Goal: Contribute content: Add original content to the website for others to see

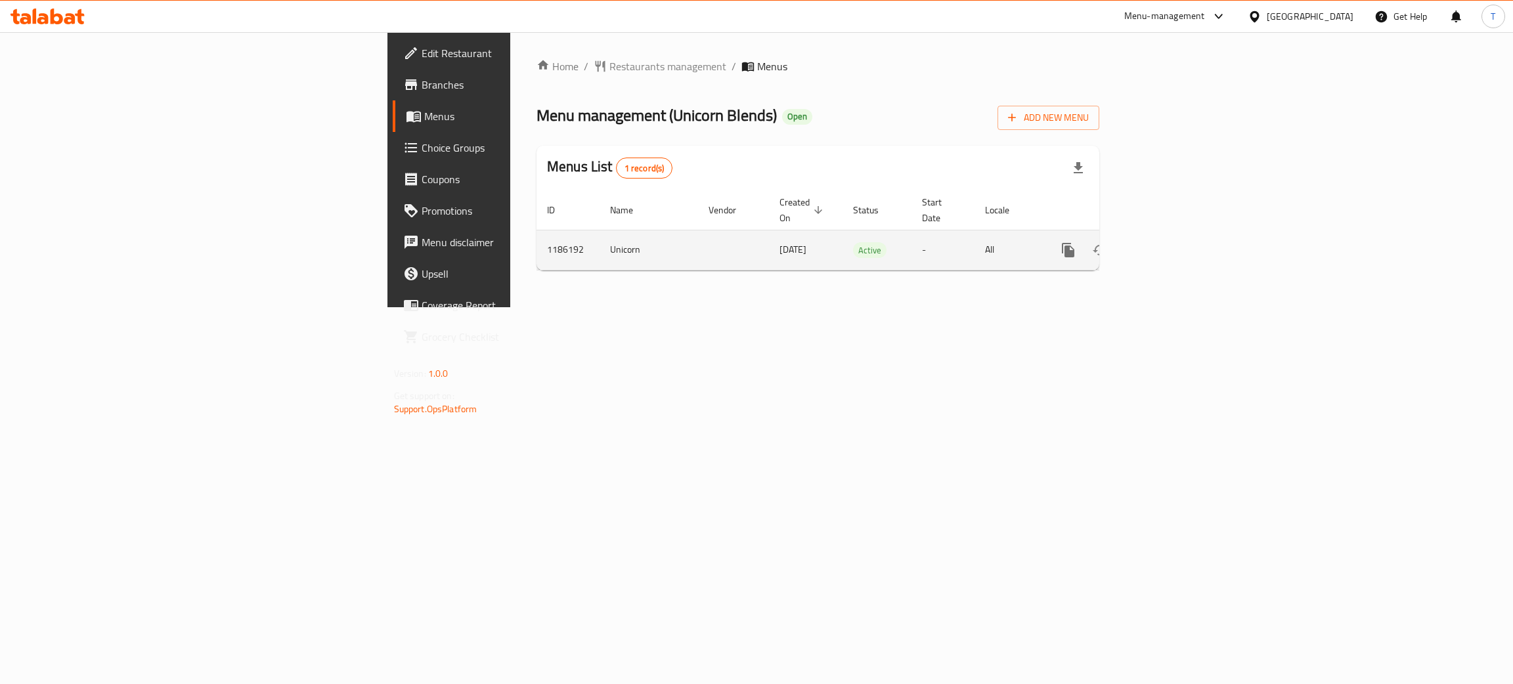
click at [1171, 242] on icon "enhanced table" at bounding box center [1163, 250] width 16 height 16
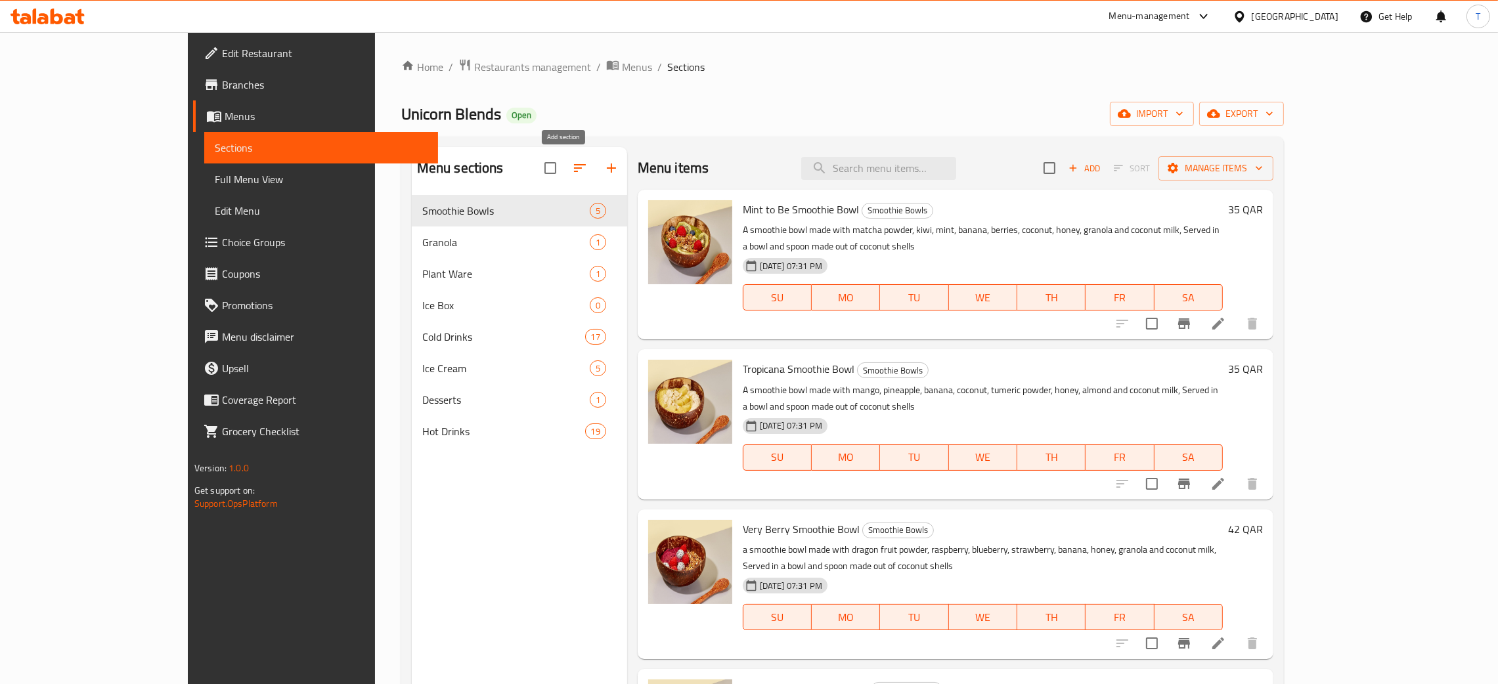
click at [604, 165] on icon "button" at bounding box center [612, 168] width 16 height 16
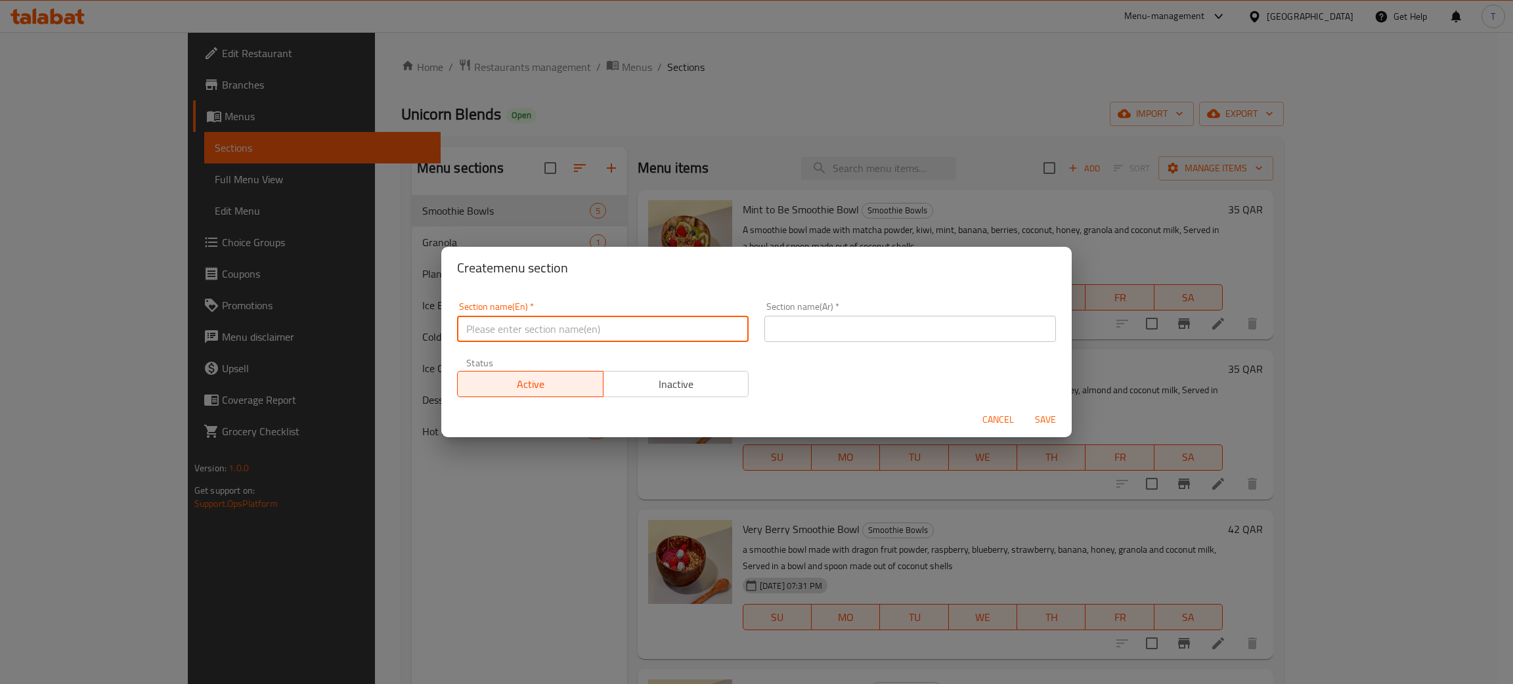
click at [545, 333] on input "text" at bounding box center [603, 329] width 292 height 26
type input "Combos"
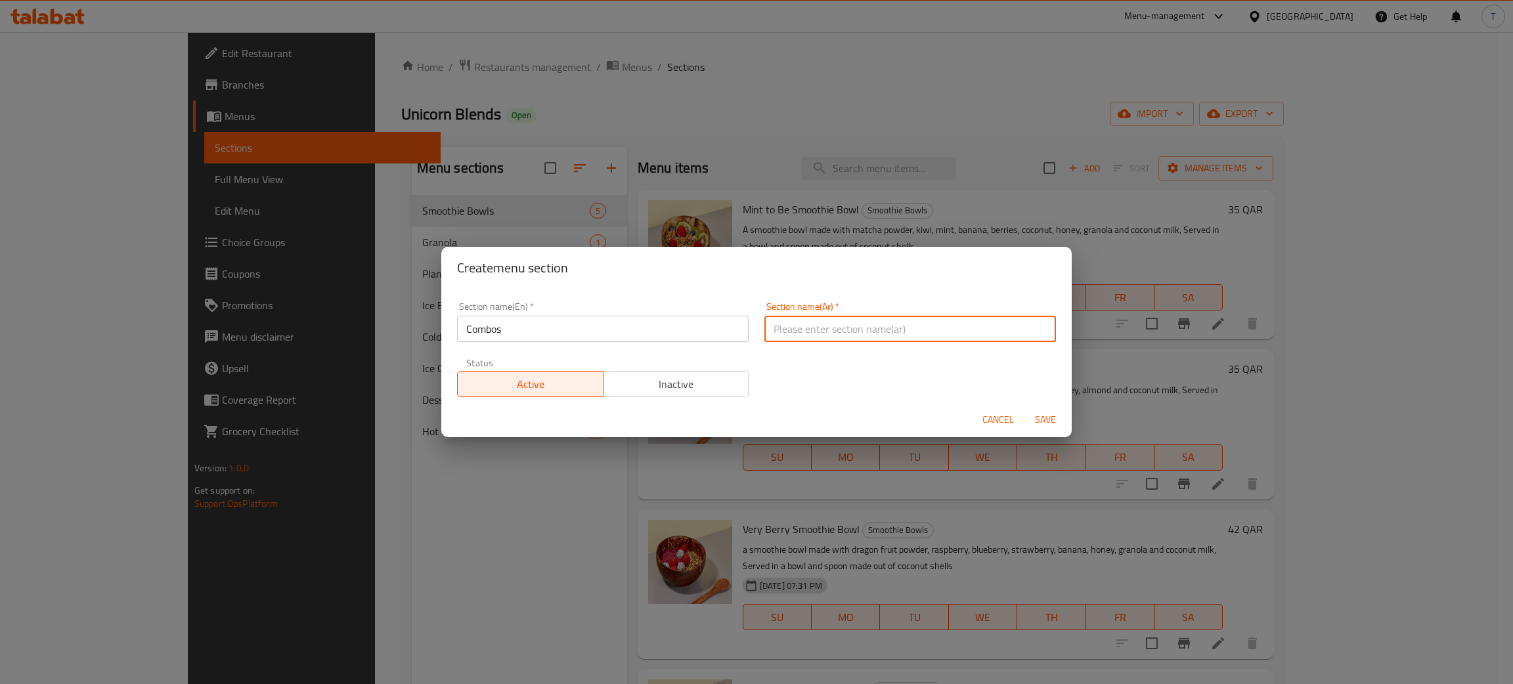
click at [844, 340] on input "text" at bounding box center [910, 329] width 292 height 26
paste input "المجموعات"
type input "المجموعات"
click at [1061, 425] on button "Save" at bounding box center [1045, 420] width 42 height 24
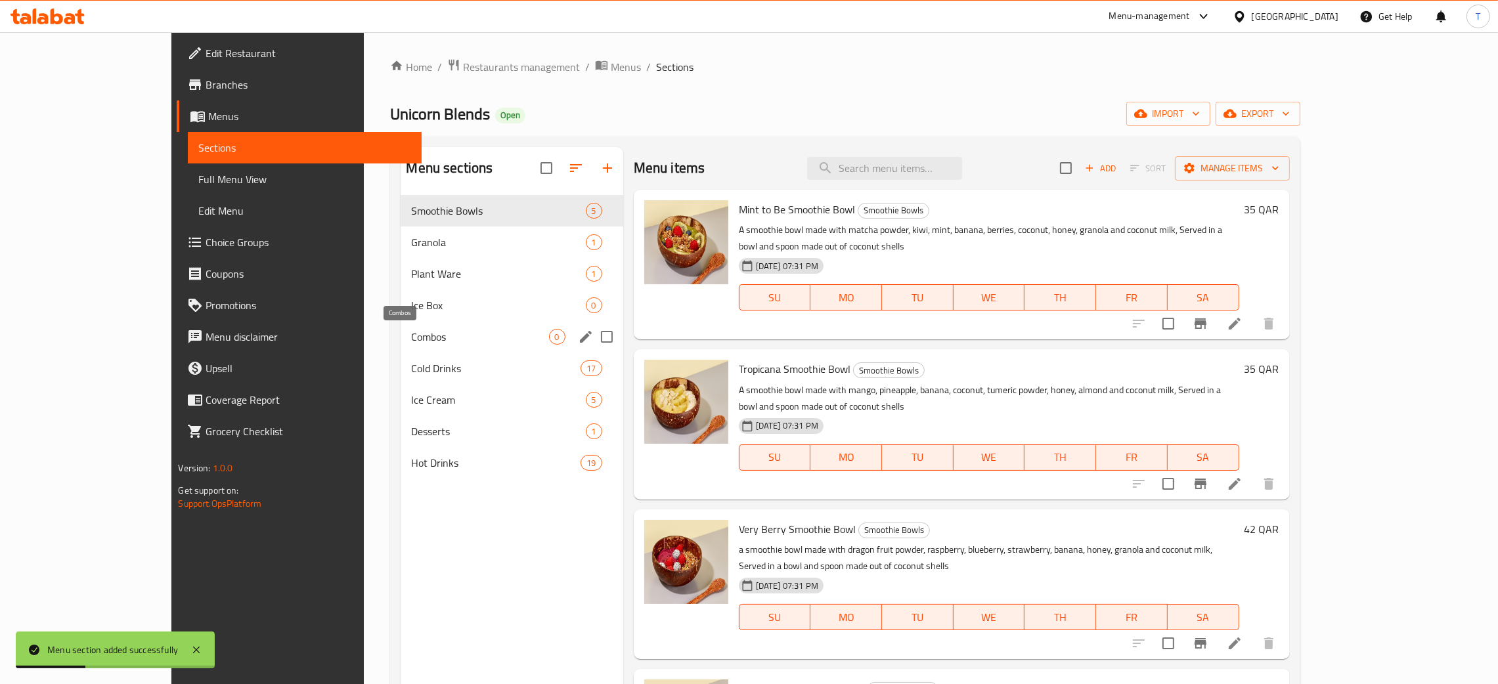
click at [411, 344] on span "Combos" at bounding box center [479, 337] width 137 height 16
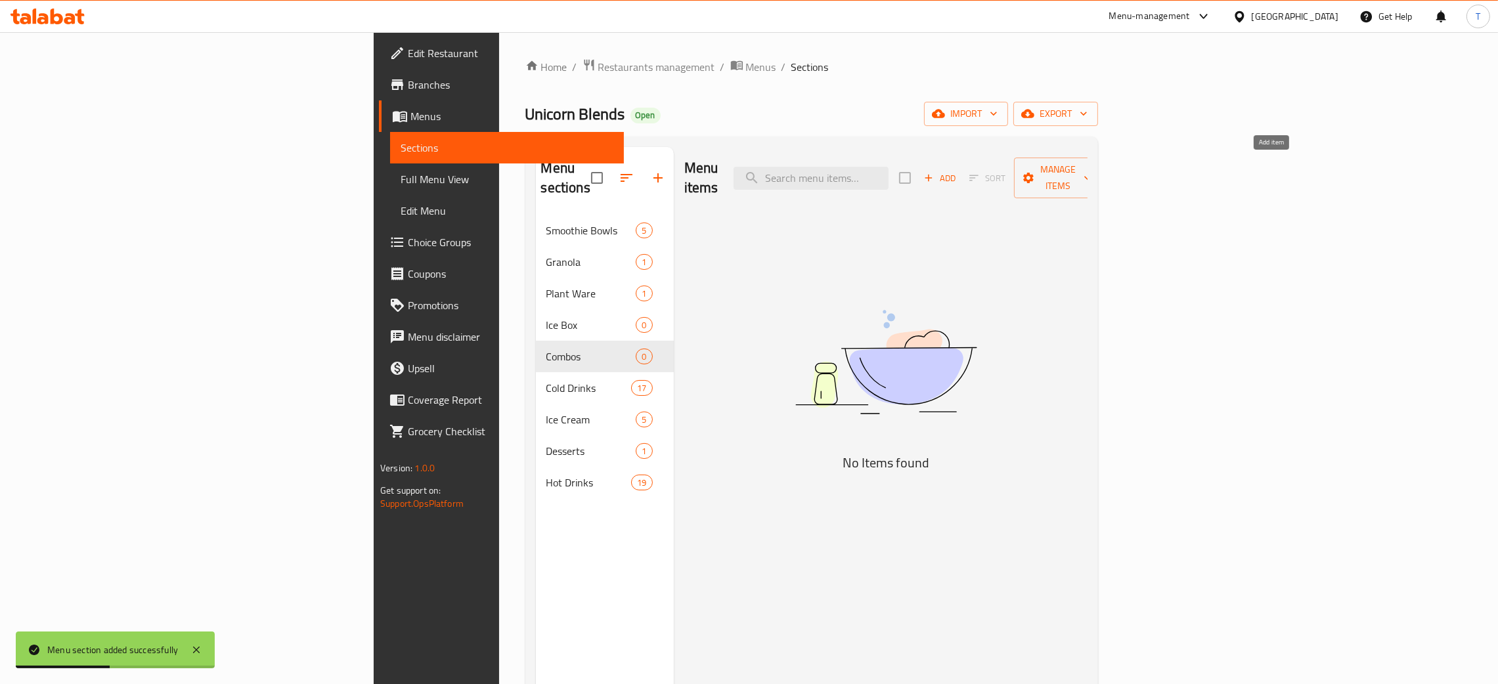
click at [957, 175] on span "Add" at bounding box center [939, 178] width 35 height 15
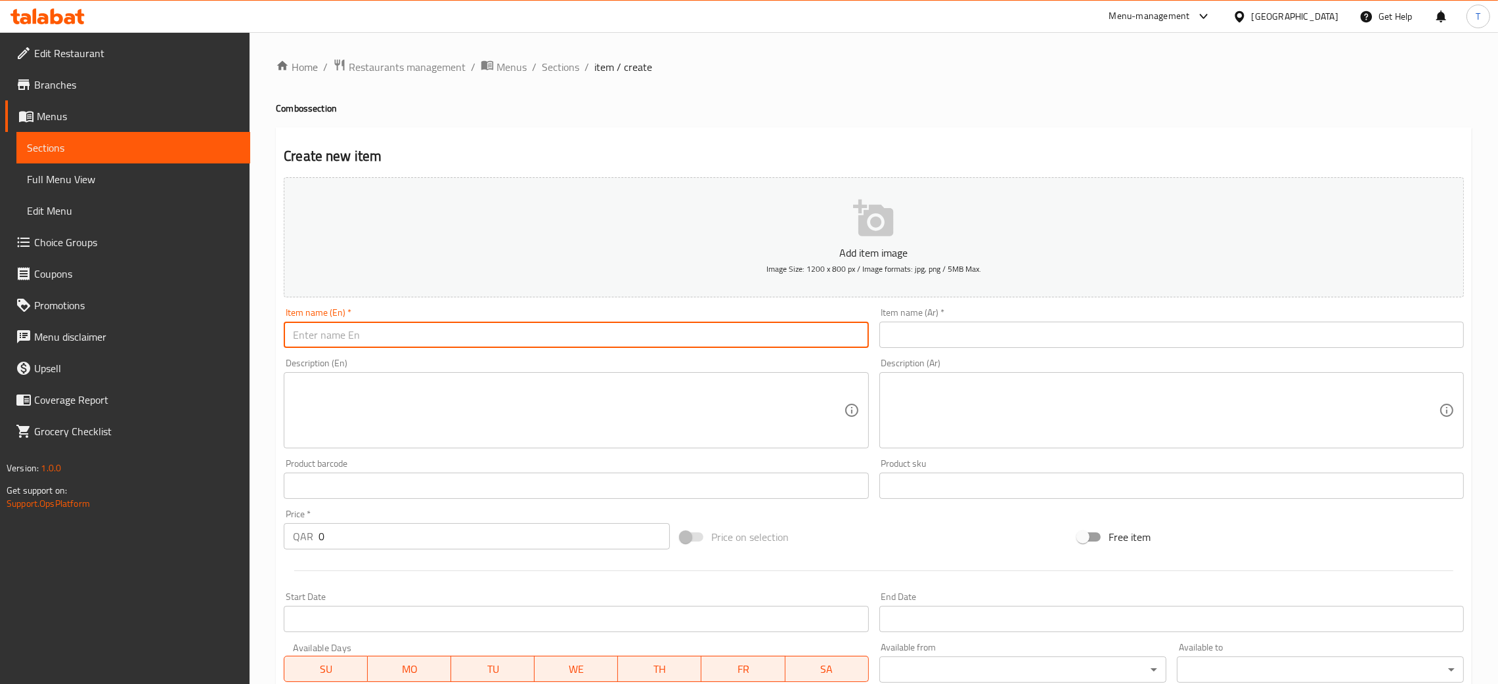
click at [538, 334] on input "text" at bounding box center [576, 335] width 584 height 26
paste input "Bowl: Mint To Be"
click at [538, 332] on input "Bowl Mint To Be" at bounding box center [576, 335] width 584 height 26
type input "Bowl Mint To Be with Drinks"
click at [990, 330] on input "text" at bounding box center [1171, 335] width 584 height 26
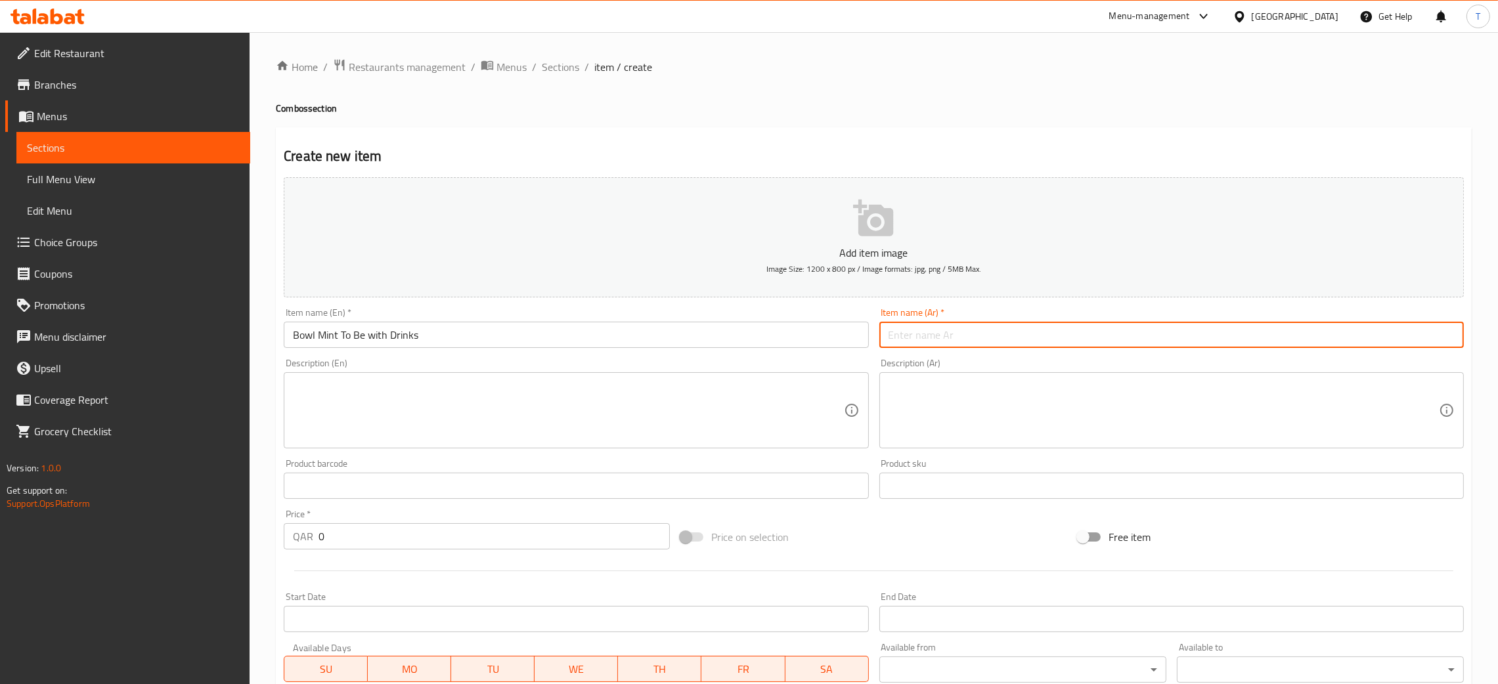
paste input "وعاء النعناع مع المشروبات"
type input "وعاء النعناع مع المشروبات"
click at [801, 305] on div "Item name (En)   * Bowl Mint To Be with Drinks Item name (En) *" at bounding box center [575, 328] width 595 height 51
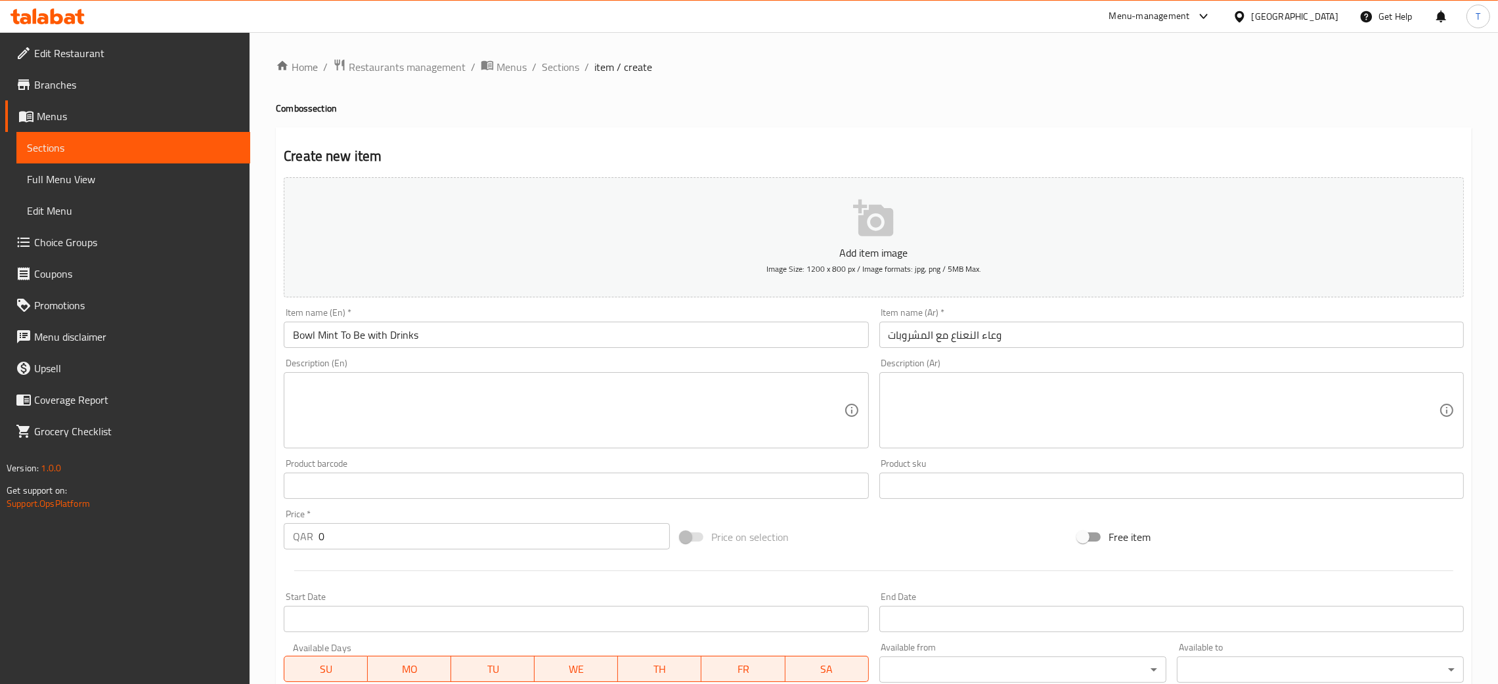
click at [358, 414] on textarea at bounding box center [568, 411] width 550 height 62
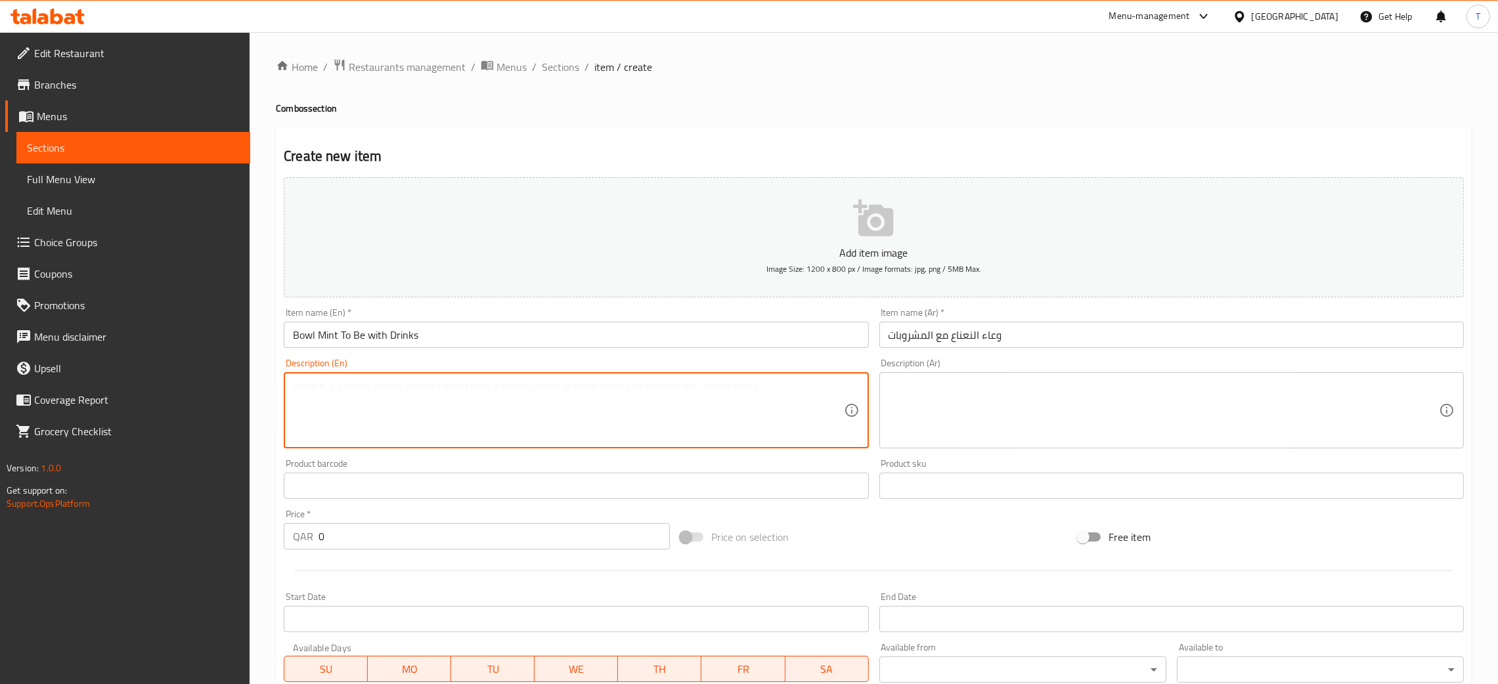
paste textarea "Mint To Be – 35 QAR (Matcha powder, kiwi, mint, banana, berries, coconut, honey…"
drag, startPoint x: 376, startPoint y: 385, endPoint x: 344, endPoint y: 385, distance: 32.2
click at [344, 385] on textarea "Mint To Be – 35 QAR (Matcha powder, kiwi, mint, banana, berries, coconut, honey…" at bounding box center [568, 411] width 550 height 62
click at [298, 403] on textarea "Mint To Be (Matcha powder, kiwi, mint, banana, berries, coconut, honey, granola…" at bounding box center [568, 411] width 550 height 62
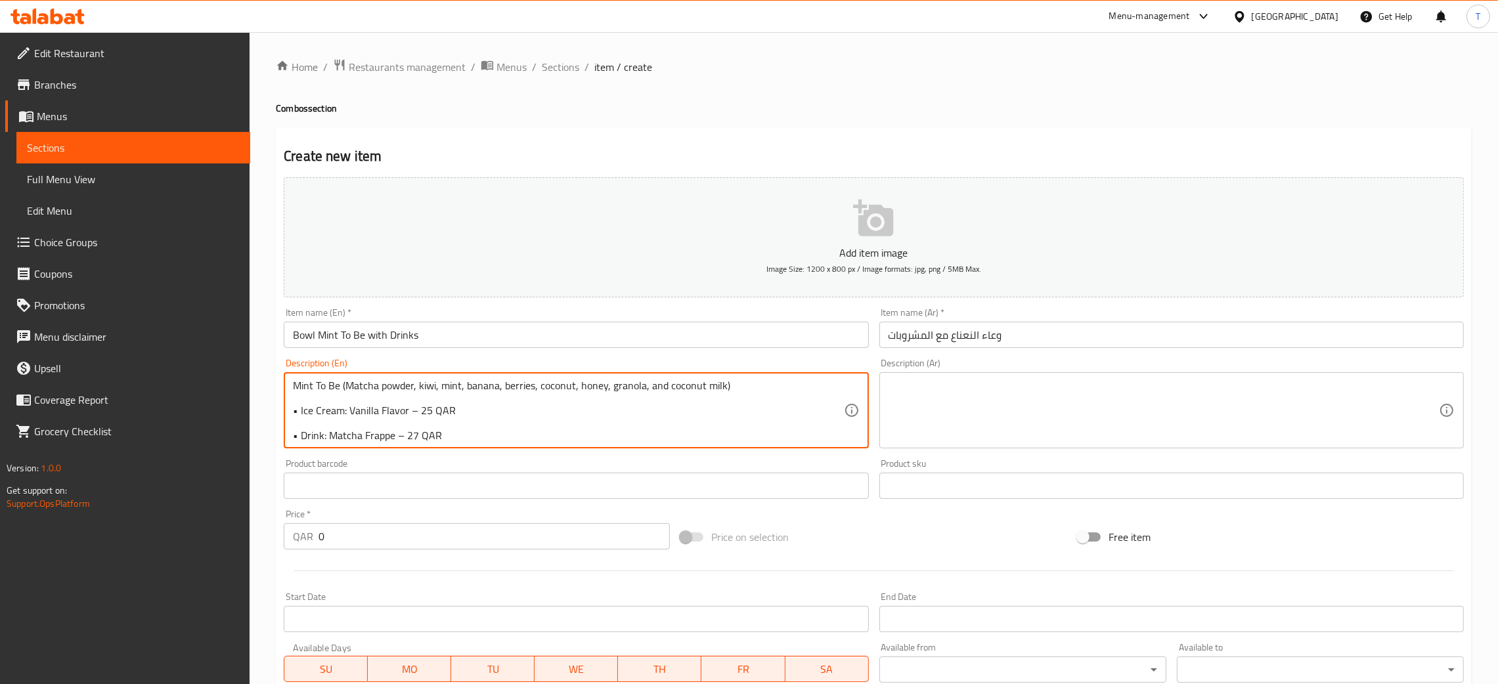
click at [300, 412] on textarea "Mint To Be (Matcha powder, kiwi, mint, banana, berries, coconut, honey, granola…" at bounding box center [568, 411] width 550 height 62
drag, startPoint x: 356, startPoint y: 402, endPoint x: 271, endPoint y: 405, distance: 85.4
click at [271, 405] on div "Home / Restaurants management / Menus / Sections / item / create Combos section…" at bounding box center [874, 480] width 1248 height 896
drag, startPoint x: 302, startPoint y: 415, endPoint x: 271, endPoint y: 412, distance: 31.6
click at [271, 412] on div "Home / Restaurants management / Menus / Sections / item / create Combos section…" at bounding box center [874, 480] width 1248 height 896
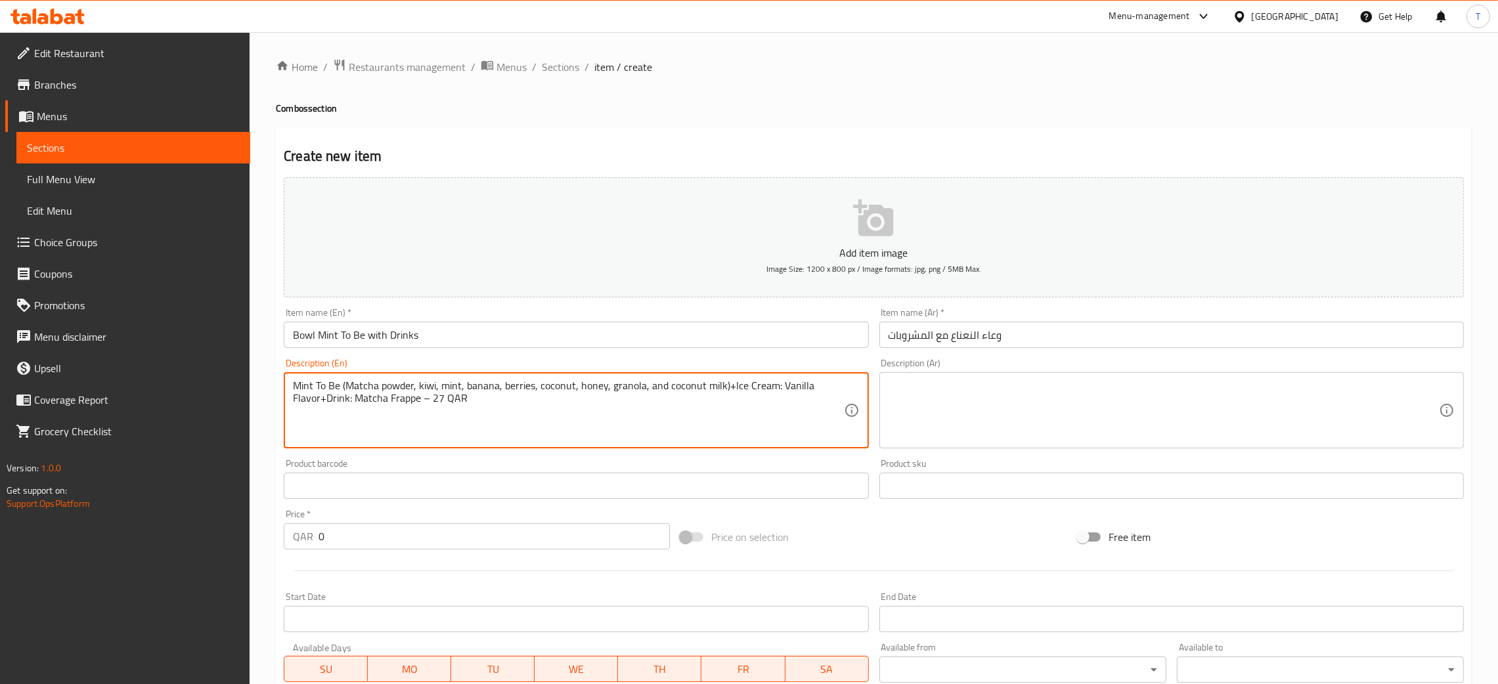
click at [492, 400] on textarea "Mint To Be (Matcha powder, kiwi, mint, banana, berries, coconut, honey, granola…" at bounding box center [568, 411] width 550 height 62
drag, startPoint x: 318, startPoint y: 389, endPoint x: 317, endPoint y: 400, distance: 10.5
click at [317, 400] on textarea "Mint To Be (Matcha powder, kiwi, mint, banana, berries, coconut, honey, granola…" at bounding box center [568, 411] width 550 height 62
click at [441, 402] on textarea "Mint To Be (Matcha powder, kiwi, mint, banana, berries, coconut, honey, granola…" at bounding box center [568, 411] width 550 height 62
type textarea "Mint To Be (Matcha powder, kiwi, mint, banana, berries, coconut, honey, granola…"
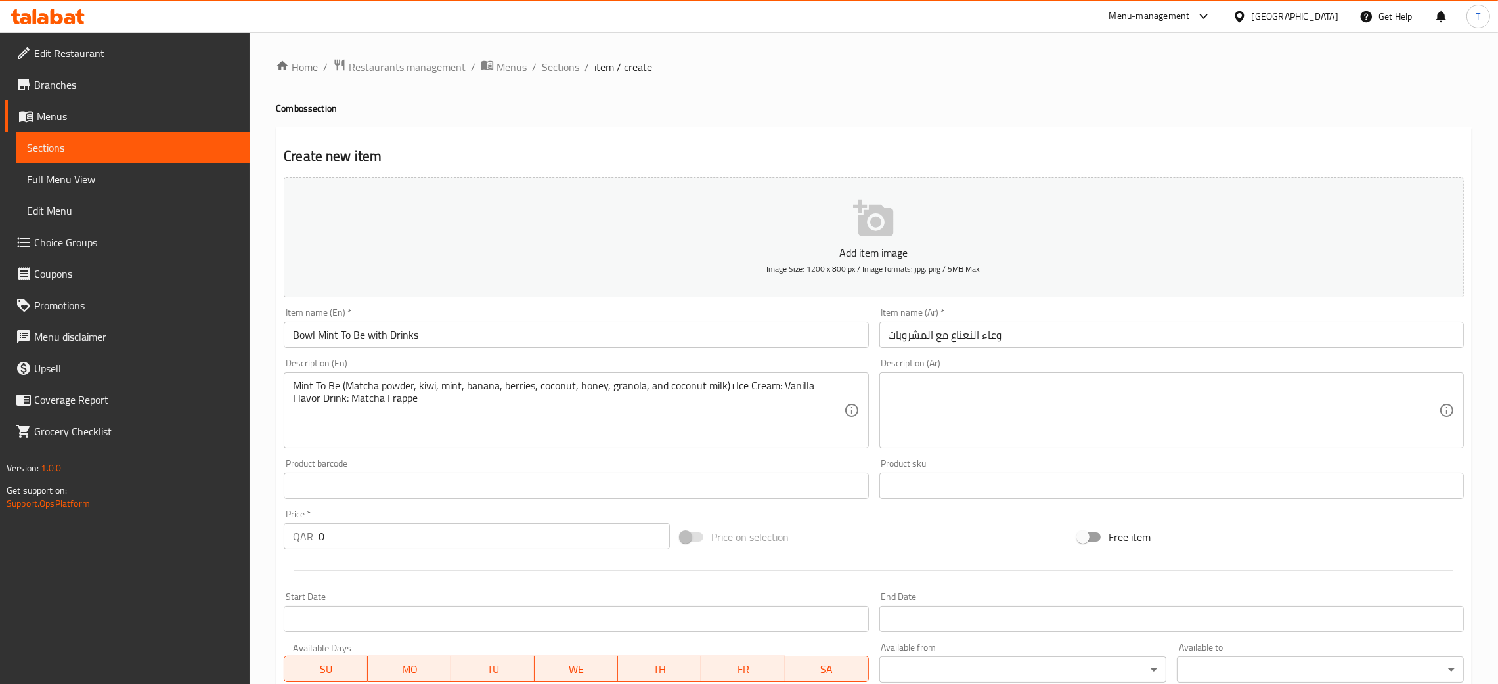
click at [988, 390] on textarea at bounding box center [1164, 411] width 550 height 62
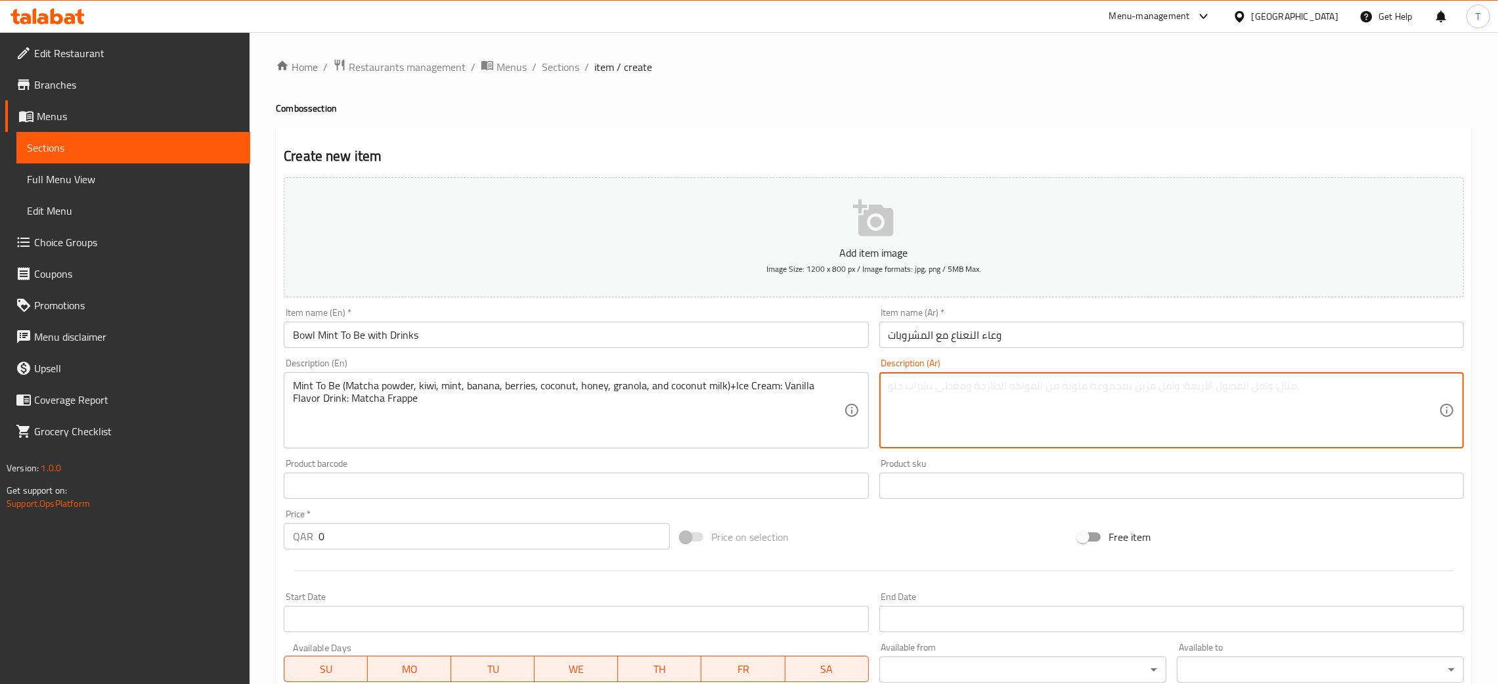
paste textarea "مينت تو بي (مسحوق الماتشا، كيوي، نعناع، موز، [PERSON_NAME]، جوز الهند، عسل، [PE…"
type textarea "مينت تو بي (مسحوق الماتشا، كيوي، نعناع، موز، [PERSON_NAME]، جوز الهند، عسل، [PE…"
click at [1006, 457] on div "Product sku Product sku" at bounding box center [1171, 479] width 595 height 51
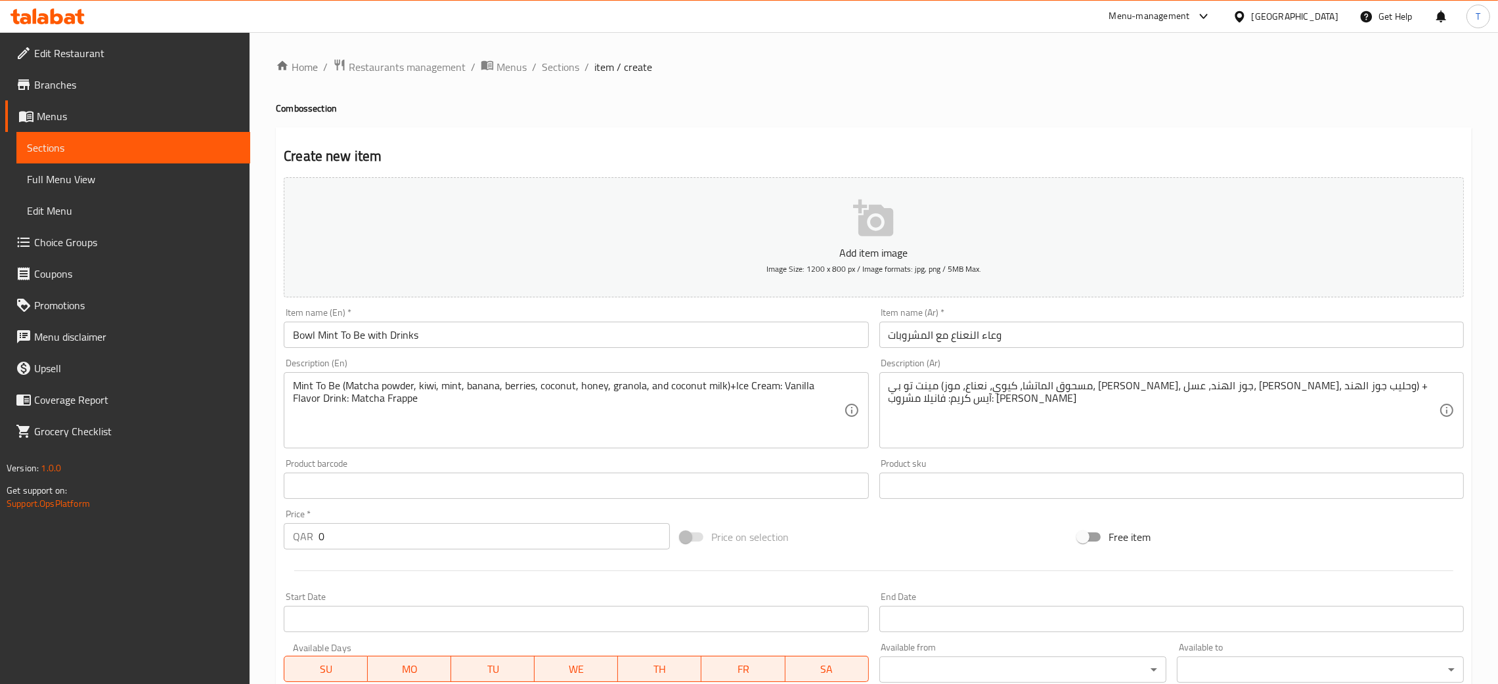
scroll to position [241, 0]
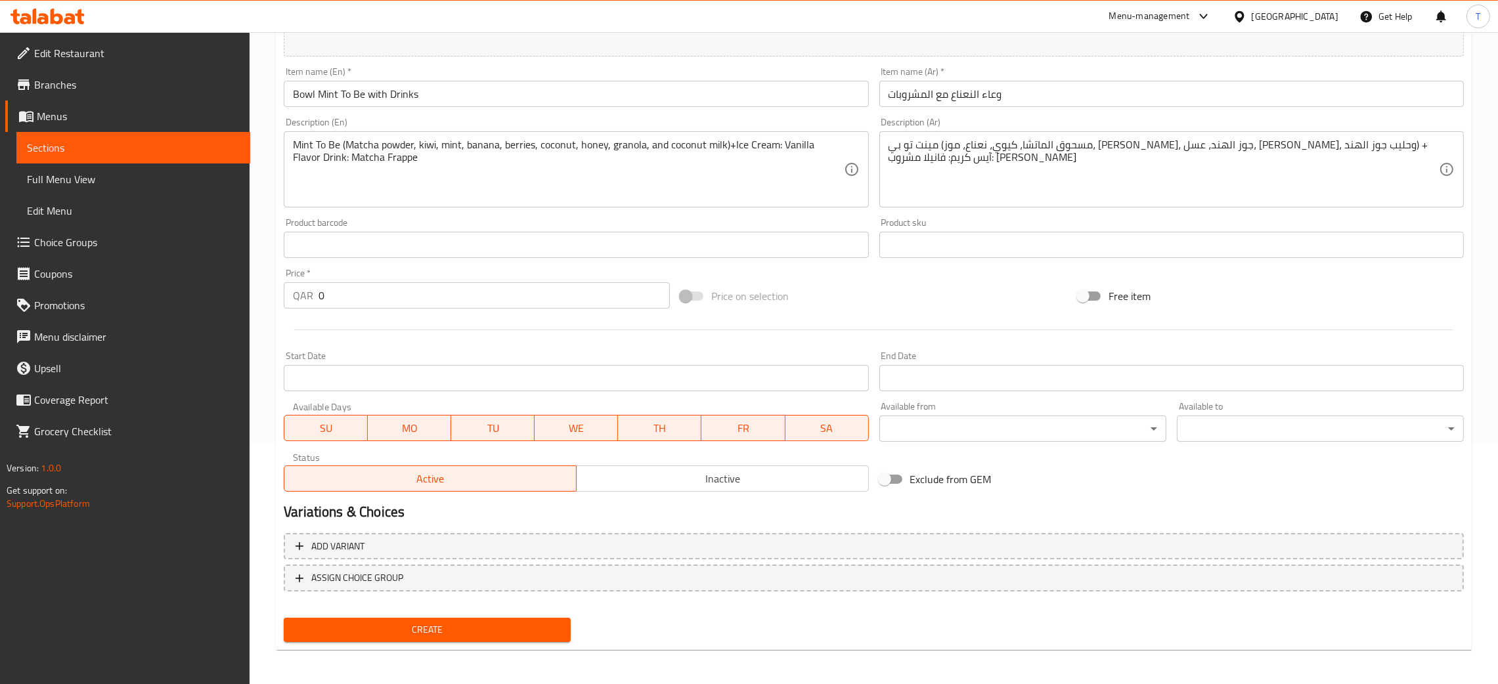
click at [332, 336] on div at bounding box center [873, 330] width 1191 height 32
drag, startPoint x: 349, startPoint y: 286, endPoint x: 271, endPoint y: 292, distance: 79.0
click at [271, 292] on div "Home / Restaurants management / Menus / Sections / item / create Combos section…" at bounding box center [874, 239] width 1248 height 896
type input "87"
click at [988, 303] on div "Price on selection" at bounding box center [873, 295] width 397 height 35
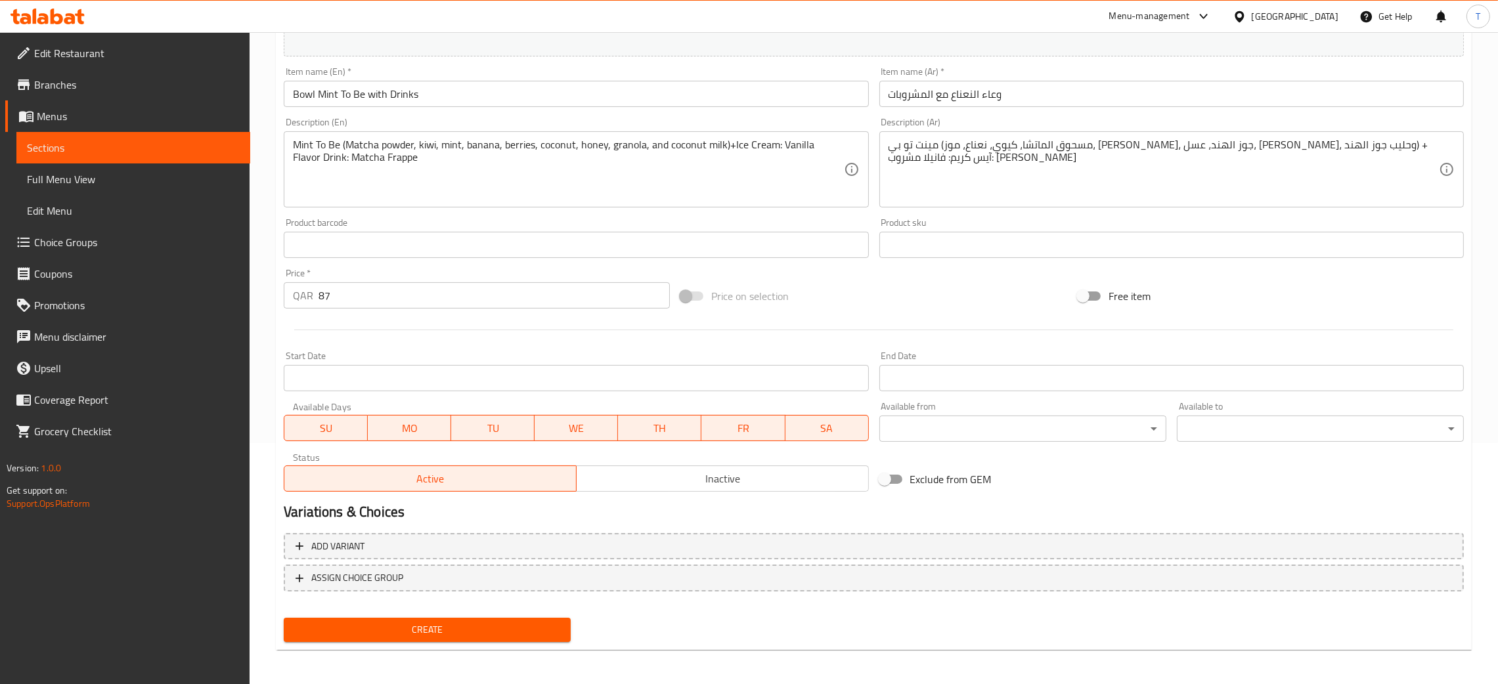
click at [464, 626] on span "Create" at bounding box center [427, 630] width 266 height 16
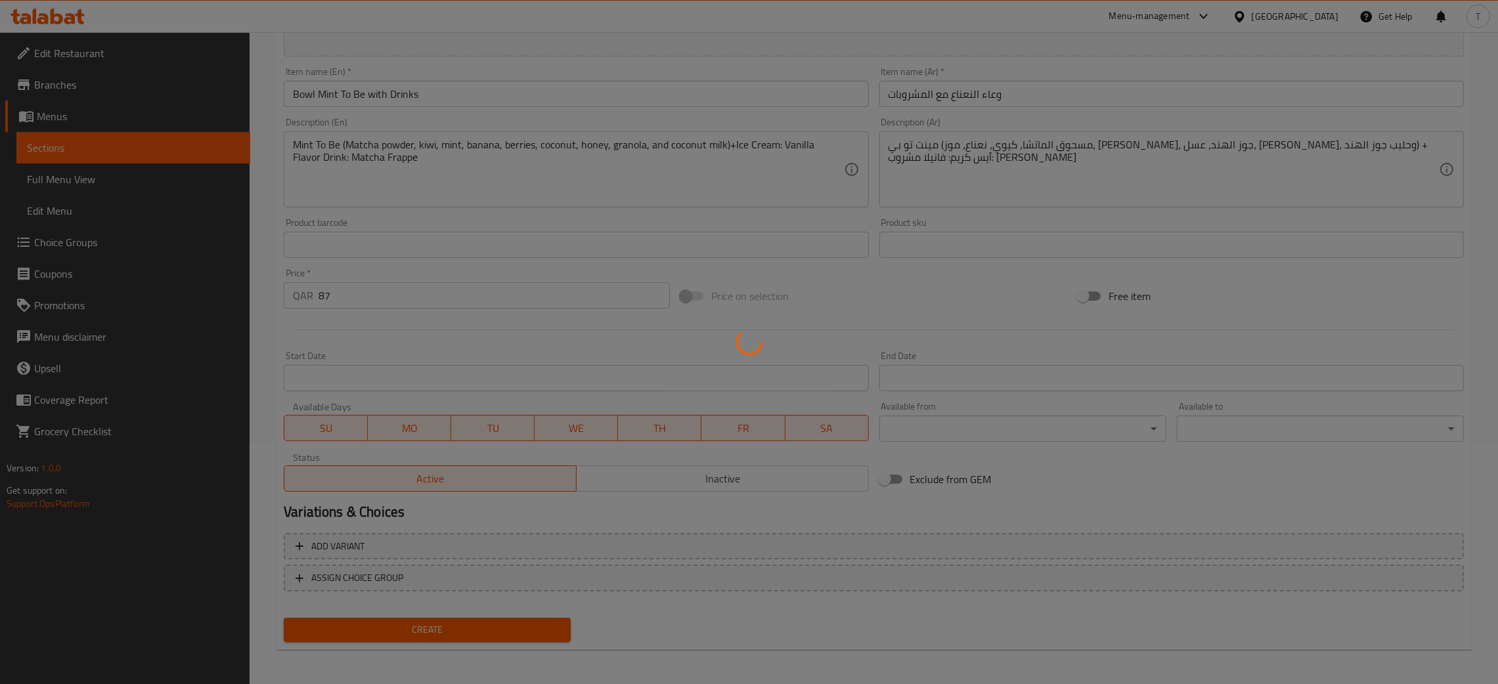
type input "0"
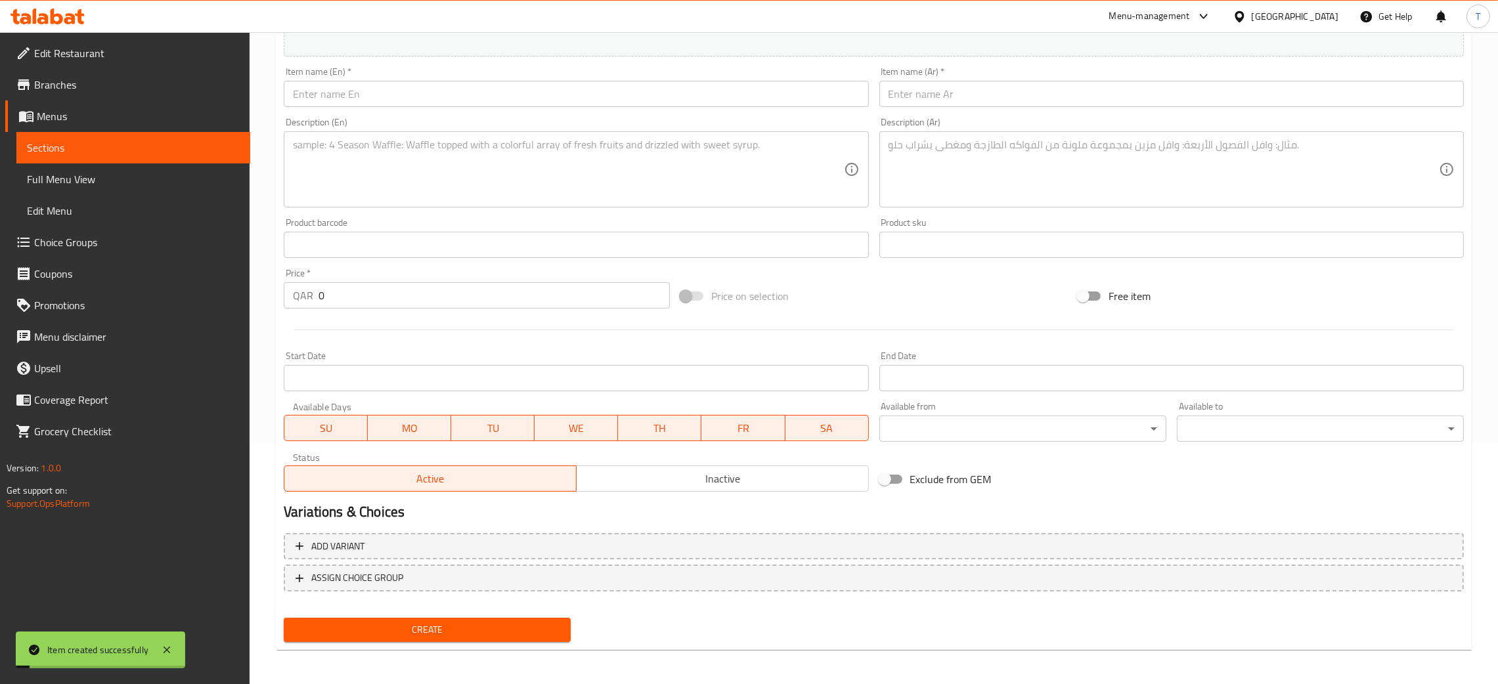
scroll to position [0, 0]
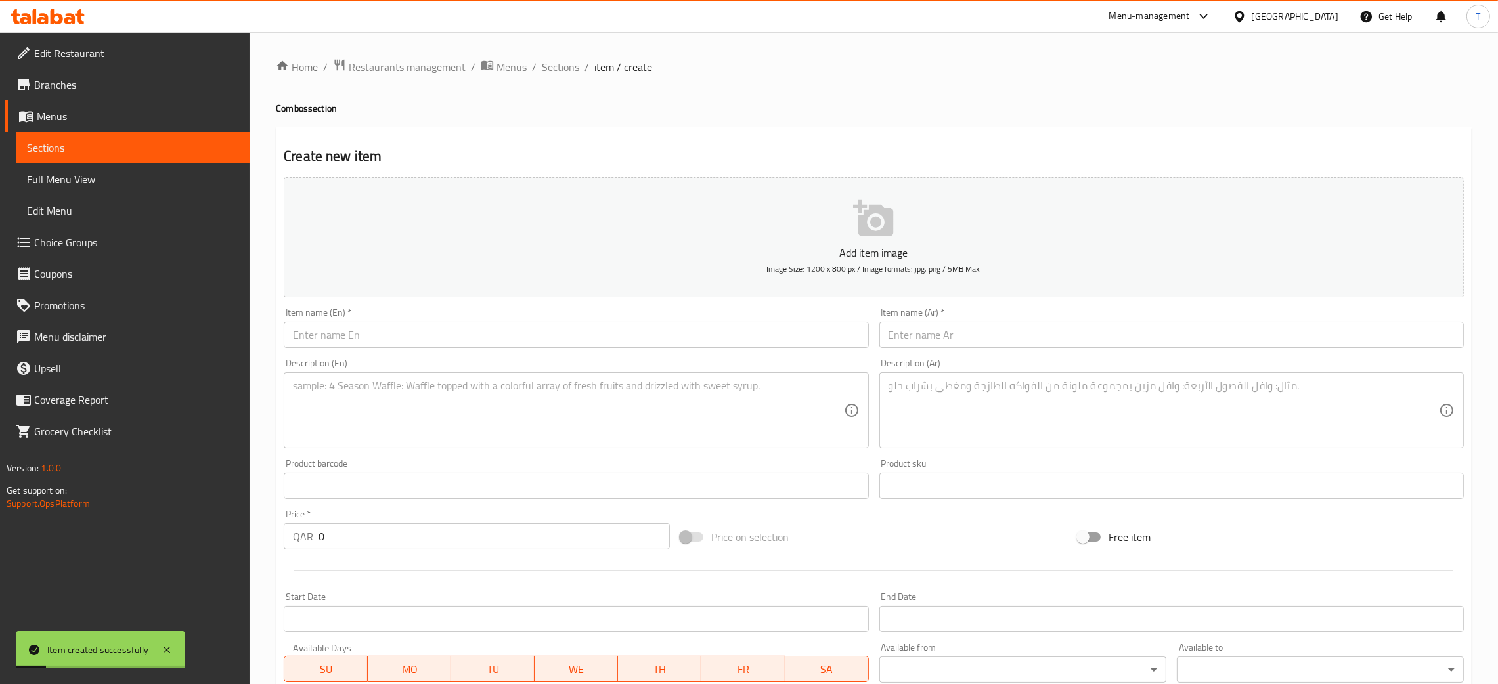
click at [556, 68] on span "Sections" at bounding box center [560, 67] width 37 height 16
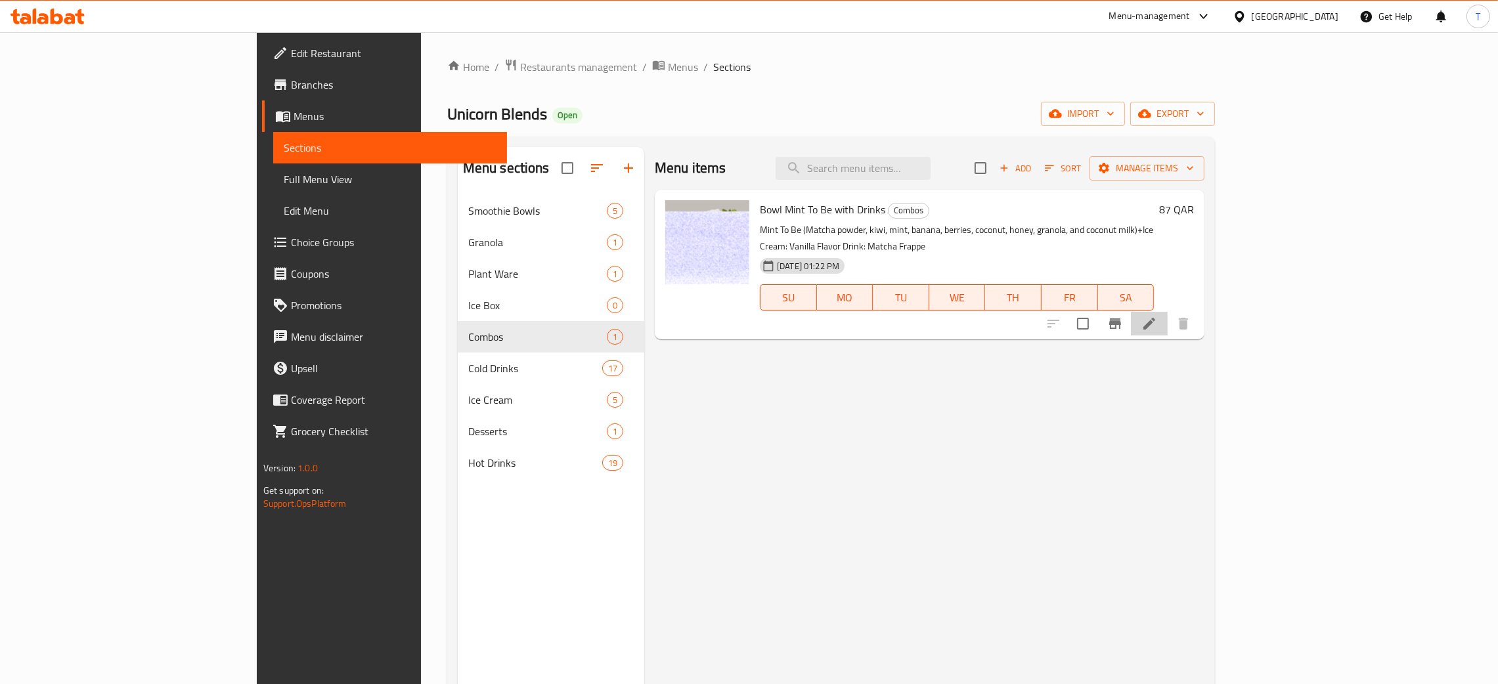
click at [1168, 317] on li at bounding box center [1149, 324] width 37 height 24
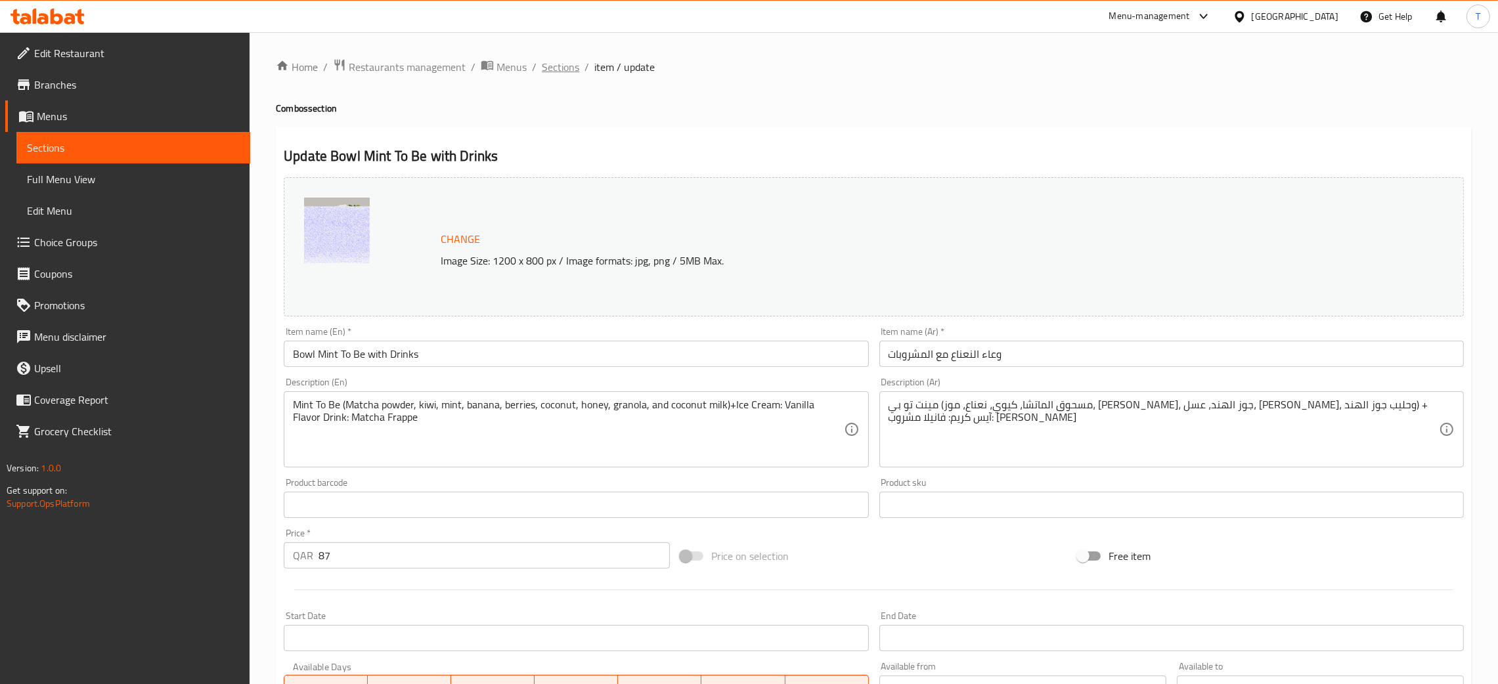
click at [557, 66] on span "Sections" at bounding box center [560, 67] width 37 height 16
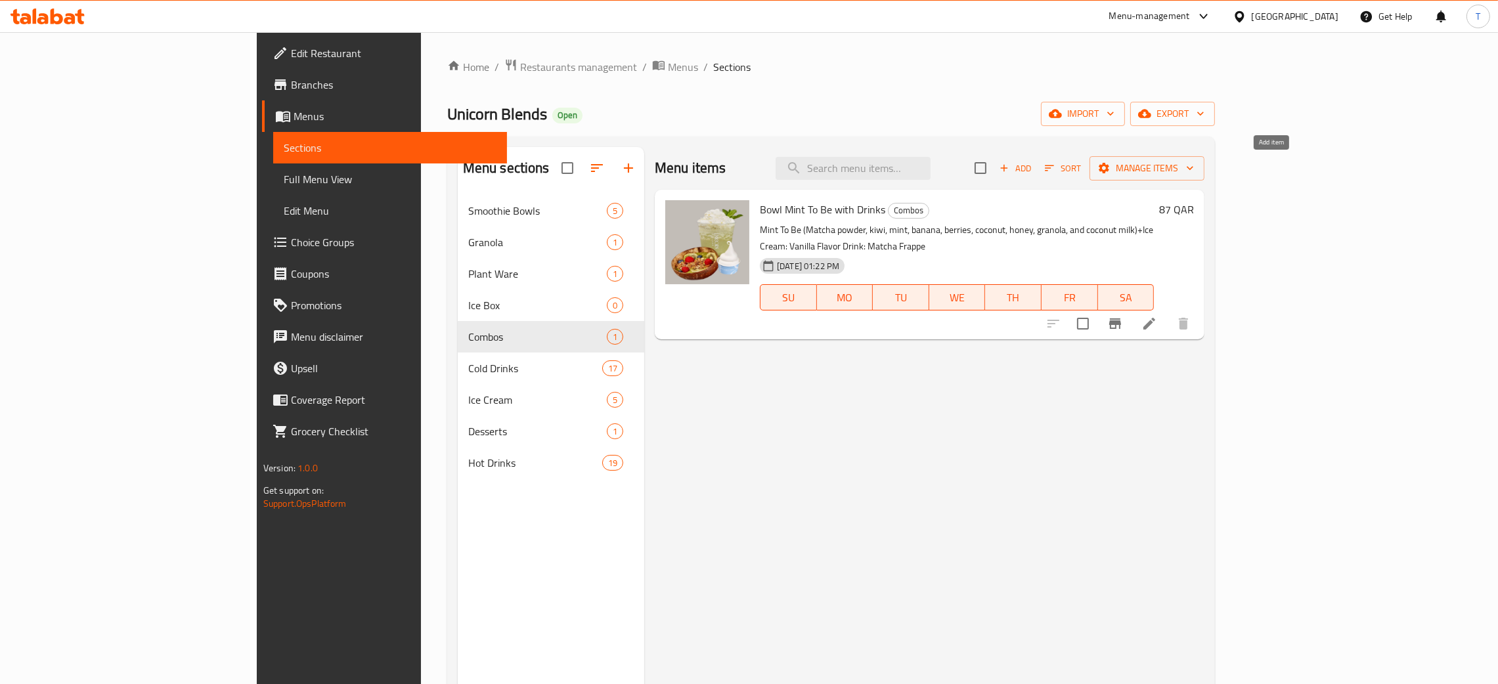
click at [1033, 169] on span "Add" at bounding box center [1015, 168] width 35 height 15
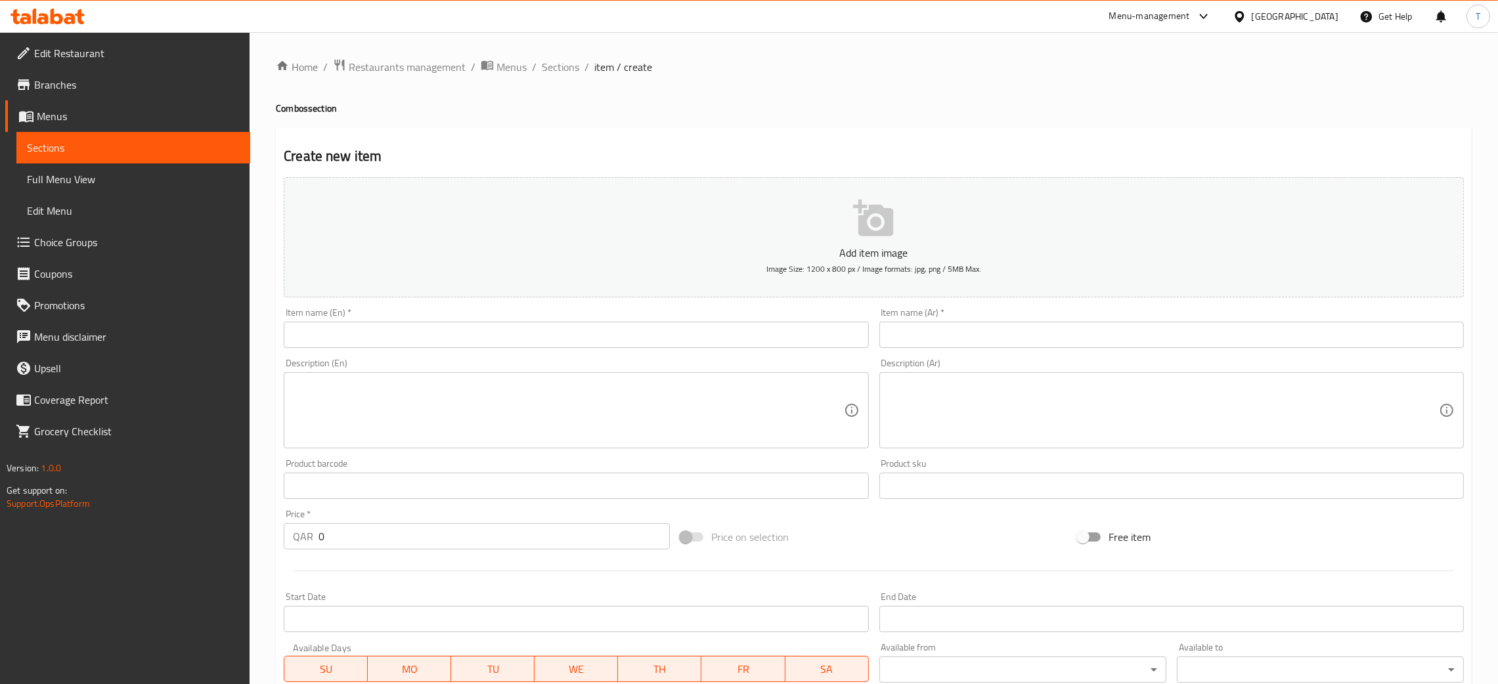
click at [406, 338] on input "text" at bounding box center [576, 335] width 584 height 26
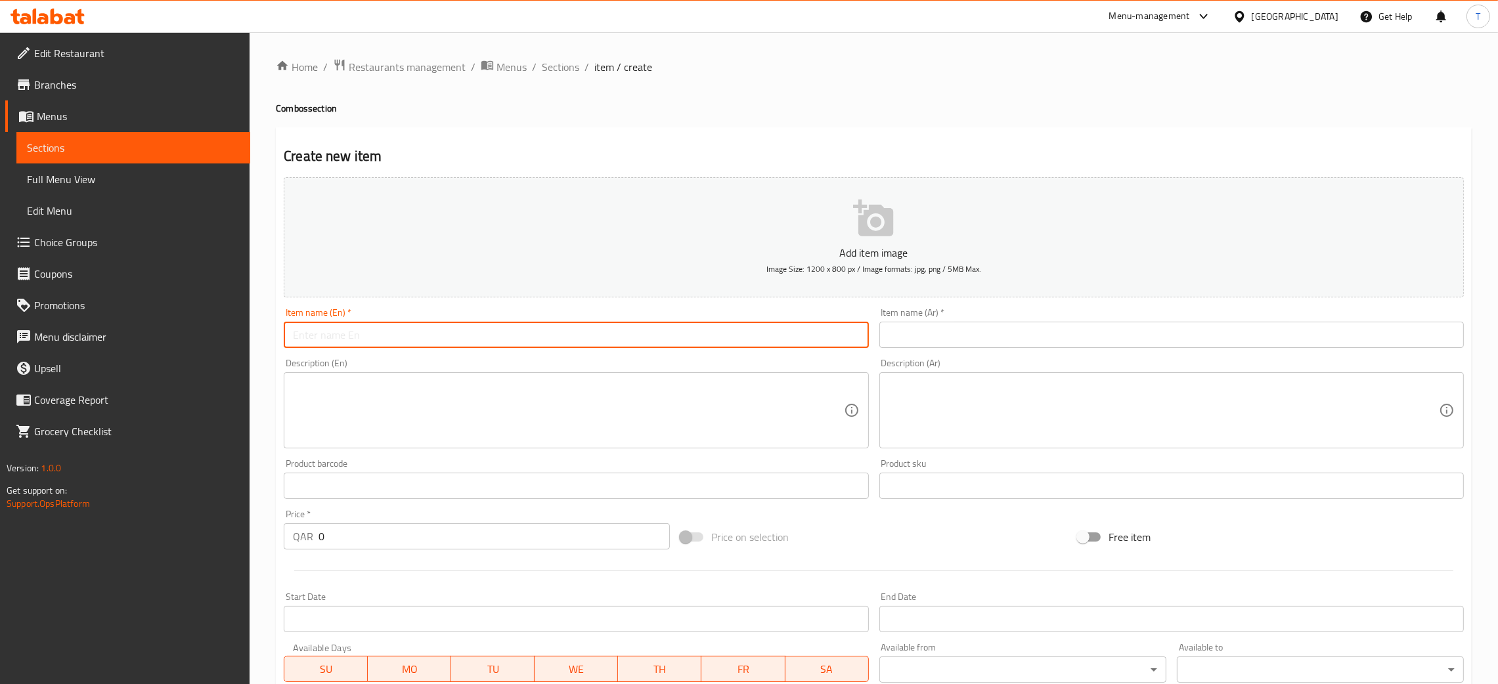
paste input "Bowl: Peanut Coco Bowl"
click at [714, 335] on input "Peanut Coco Bowl" at bounding box center [576, 335] width 584 height 26
click at [427, 330] on input "Peanut Coco Bowl with Drinks and ice cream" at bounding box center [576, 335] width 584 height 26
type input "Peanut Coco Bowl with a drink and ice cream"
click at [953, 348] on input "text" at bounding box center [1171, 335] width 584 height 26
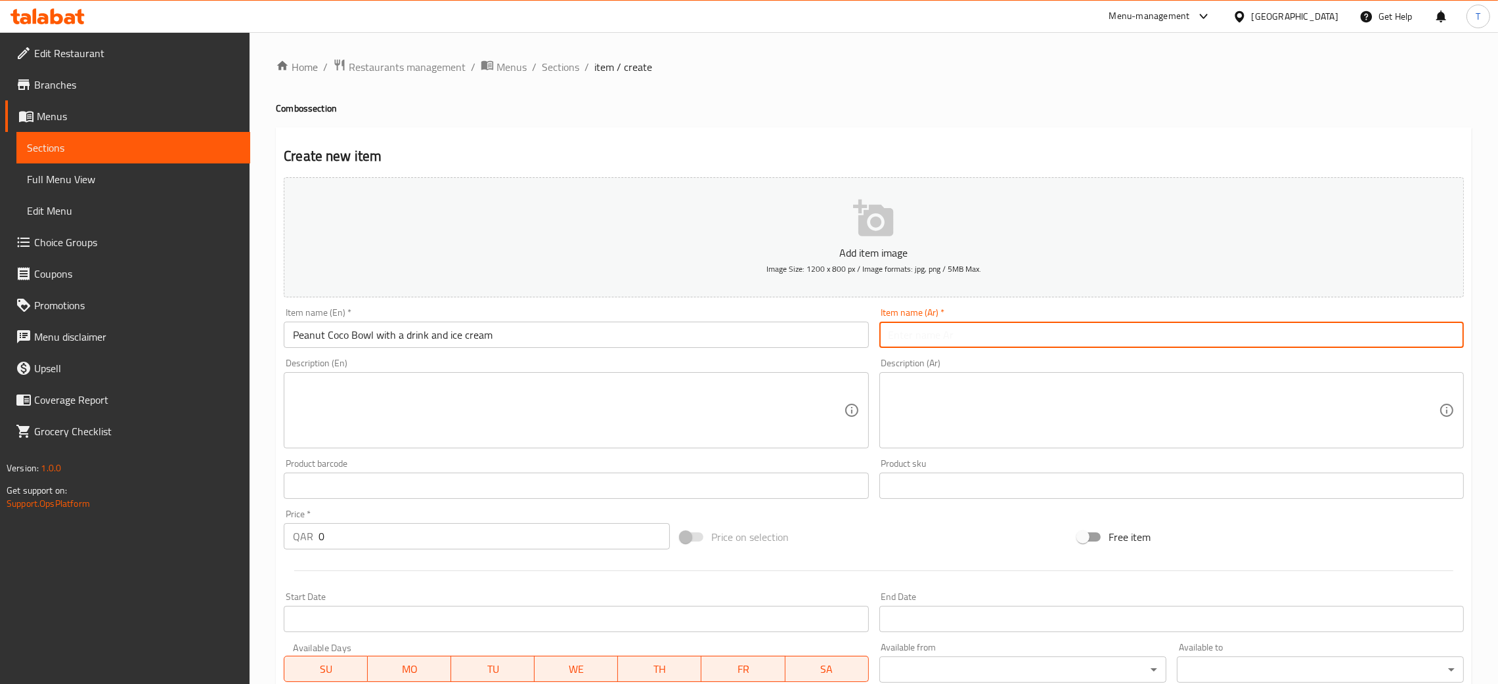
paste input "وعاء جوز الهند والفول السوداني مع مشروب وآيس كريم"
type input "وعاء جوز الهند والفول السوداني مع مشروب وآيس كريم"
click at [736, 311] on div "Item name (En)   * Peanut Coco Bowl with a drink and ice cream Item name (En) *" at bounding box center [576, 328] width 584 height 40
